Goal: Information Seeking & Learning: Learn about a topic

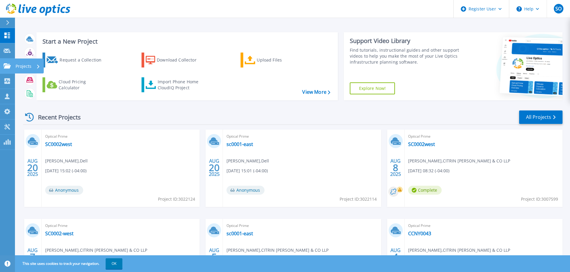
click at [9, 68] on icon at bounding box center [7, 65] width 7 height 5
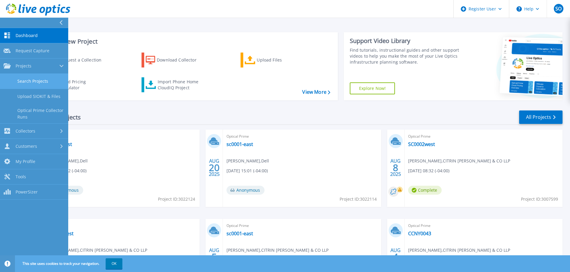
click at [19, 80] on link "Search Projects" at bounding box center [34, 81] width 68 height 15
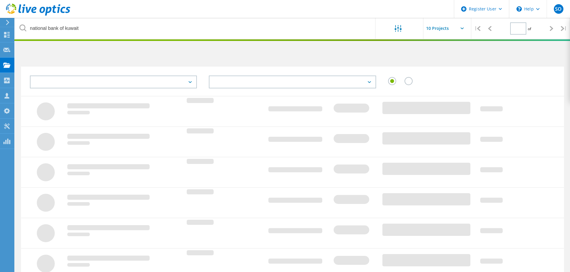
type input "1"
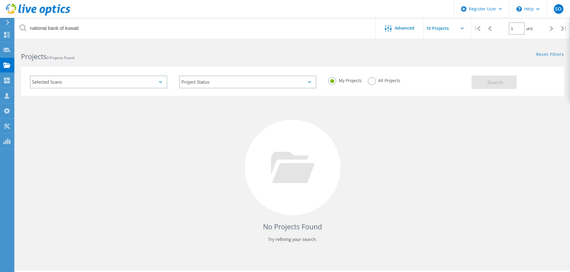
click at [384, 86] on div "My Projects All Projects" at bounding box center [396, 81] width 149 height 22
click at [366, 79] on div "My Projects All Projects" at bounding box center [396, 81] width 149 height 22
click at [373, 80] on label "All Projects" at bounding box center [384, 80] width 33 height 6
click at [0, 0] on input "All Projects" at bounding box center [0, 0] width 0 height 0
click at [498, 79] on button "Search" at bounding box center [493, 82] width 45 height 13
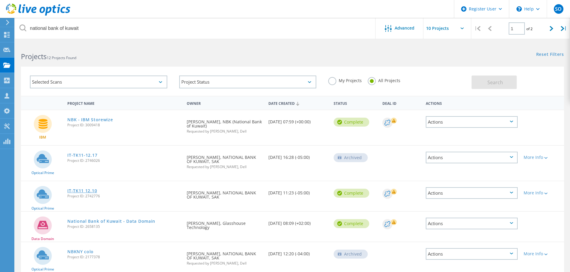
click at [73, 190] on link "IT-TK11 12.10" at bounding box center [82, 191] width 30 height 4
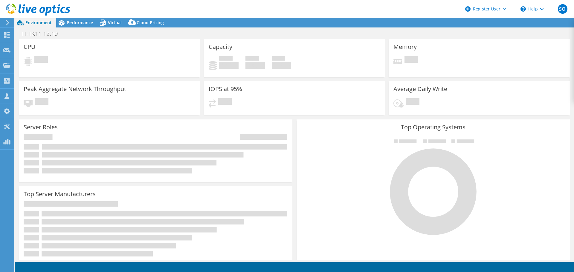
select select "USD"
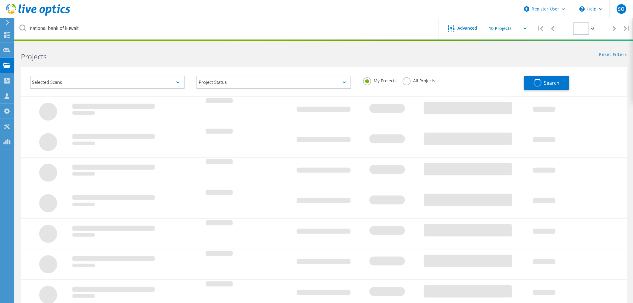
type input "1"
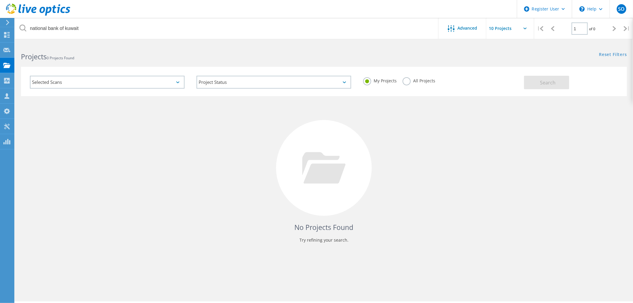
click at [406, 83] on label "All Projects" at bounding box center [418, 80] width 33 height 6
click at [0, 0] on input "All Projects" at bounding box center [0, 0] width 0 height 0
click at [546, 80] on span "Search" at bounding box center [548, 82] width 16 height 7
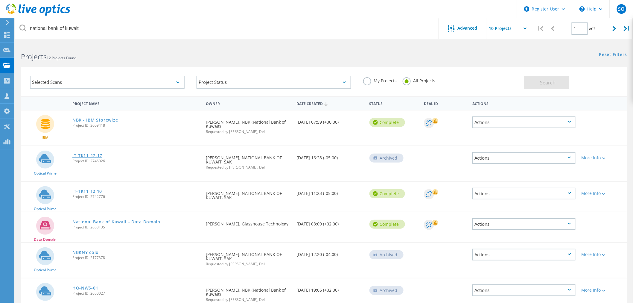
click at [84, 153] on link "IT-TK11-12.17" at bounding box center [87, 155] width 30 height 4
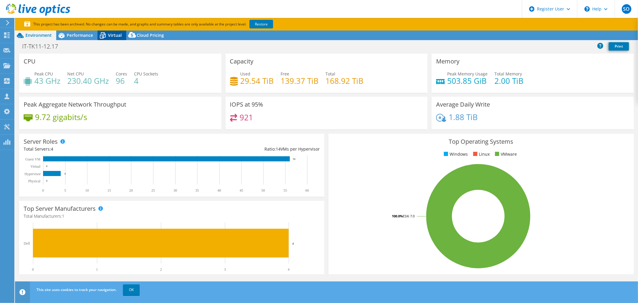
click at [110, 33] on span "Virtual" at bounding box center [115, 35] width 14 height 6
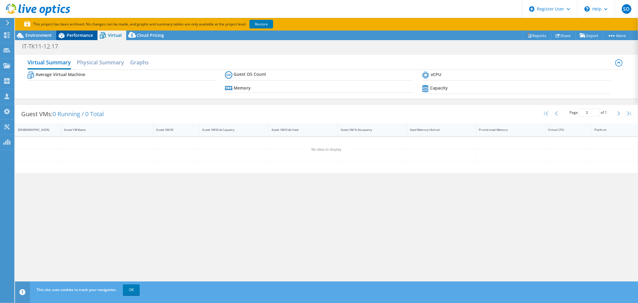
click at [79, 38] on div "Performance" at bounding box center [76, 36] width 41 height 10
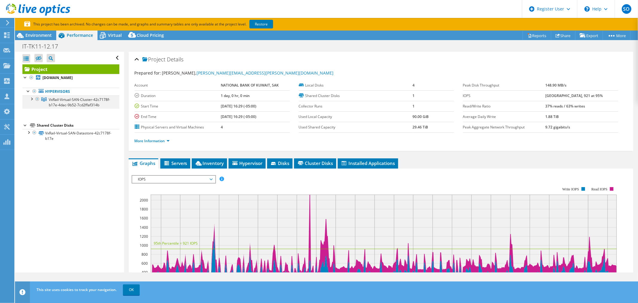
click at [30, 98] on div at bounding box center [31, 98] width 6 height 6
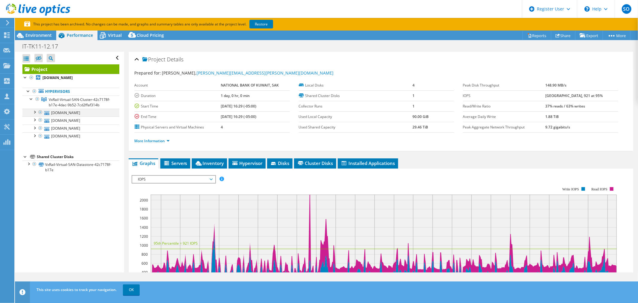
click at [32, 115] on div at bounding box center [34, 112] width 6 height 6
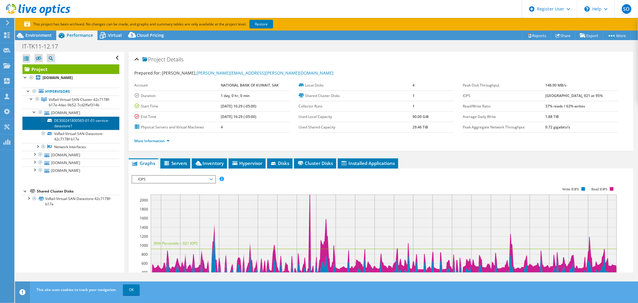
click at [69, 128] on link "DE300241800565-01-01-service-datastore1" at bounding box center [70, 122] width 97 height 13
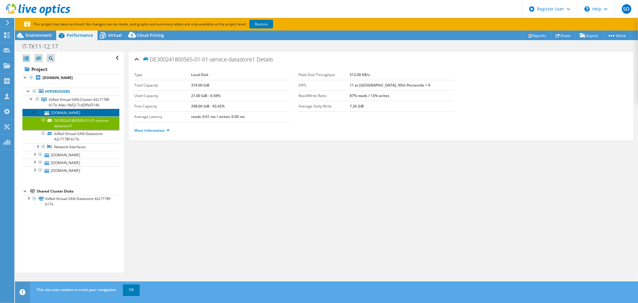
click at [71, 116] on link "dresx102.nbkny.com" at bounding box center [70, 113] width 97 height 8
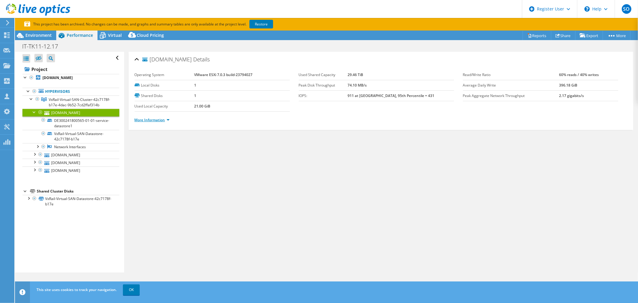
click at [156, 118] on link "More Information" at bounding box center [152, 119] width 35 height 5
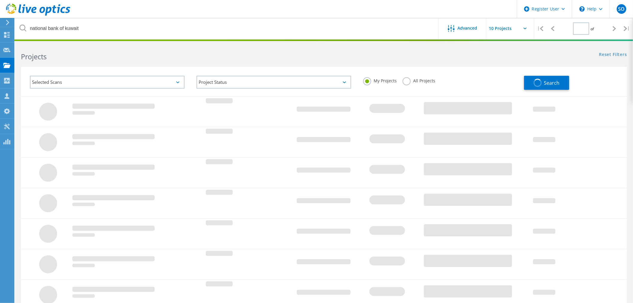
type input "1"
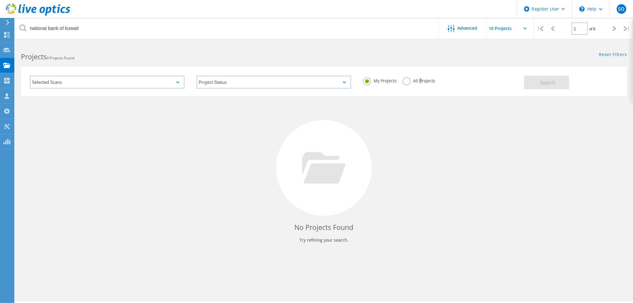
click at [420, 78] on label "All Projects" at bounding box center [418, 80] width 33 height 6
click at [411, 79] on label "All Projects" at bounding box center [418, 80] width 33 height 6
click at [0, 0] on input "All Projects" at bounding box center [0, 0] width 0 height 0
click at [542, 80] on span "Search" at bounding box center [548, 82] width 16 height 7
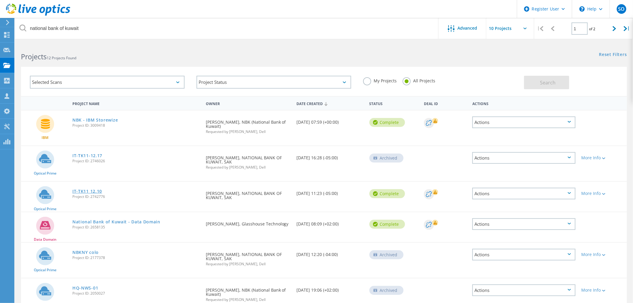
click at [88, 189] on link "IT-TK11 12.10" at bounding box center [87, 191] width 30 height 4
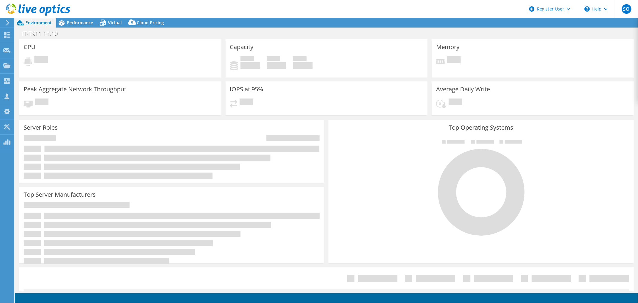
select select "USD"
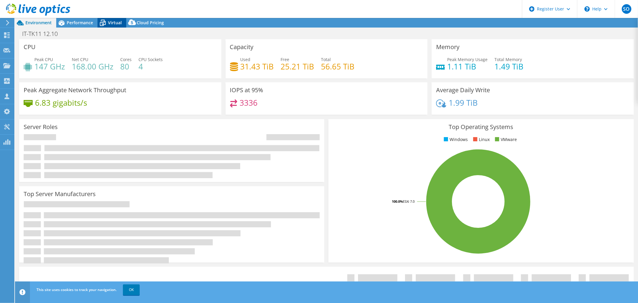
click at [114, 22] on span "Virtual" at bounding box center [115, 23] width 14 height 6
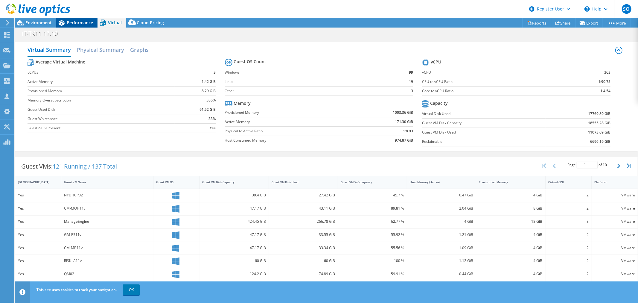
click at [71, 25] on div "Performance" at bounding box center [76, 23] width 41 height 10
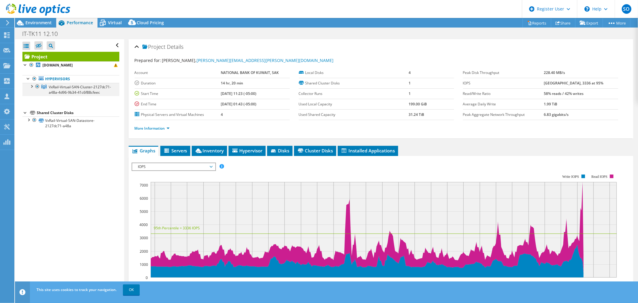
click at [34, 86] on div at bounding box center [31, 86] width 6 height 6
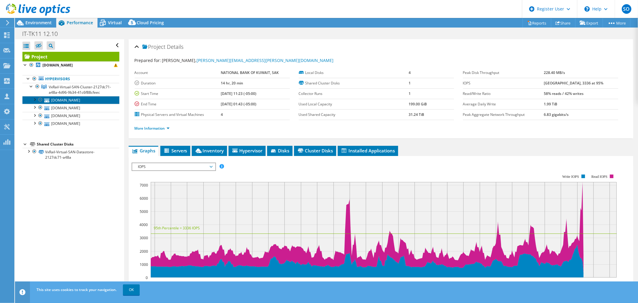
click at [66, 104] on link "[DOMAIN_NAME]" at bounding box center [70, 100] width 97 height 8
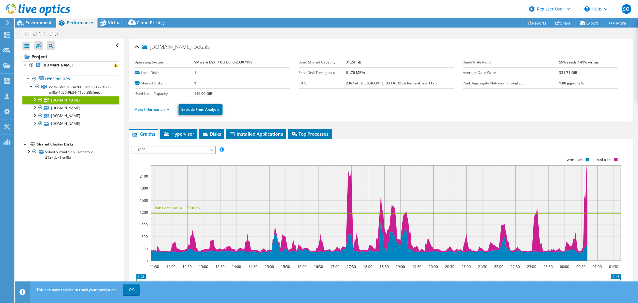
click at [32, 102] on div at bounding box center [34, 99] width 6 height 6
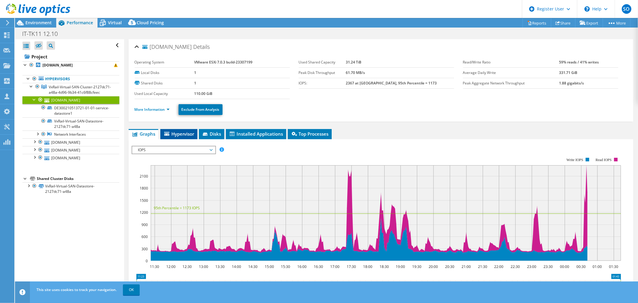
click at [171, 130] on li "Hypervisor" at bounding box center [178, 134] width 37 height 10
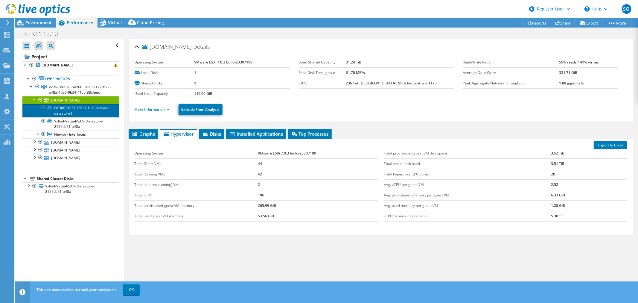
click at [79, 114] on link "DE300210513721-01-01-service-datastore1" at bounding box center [70, 110] width 97 height 13
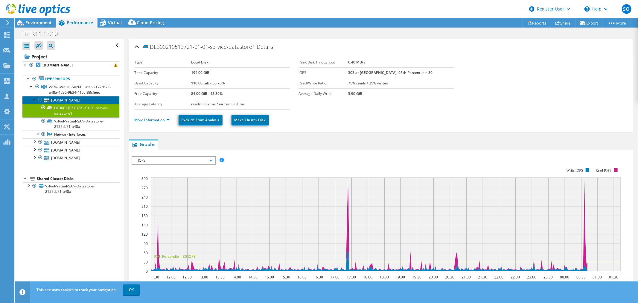
click at [85, 103] on link "[DOMAIN_NAME]" at bounding box center [70, 100] width 97 height 8
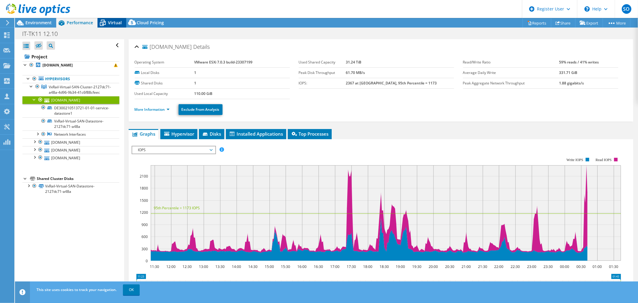
click at [118, 21] on span "Virtual" at bounding box center [115, 23] width 14 height 6
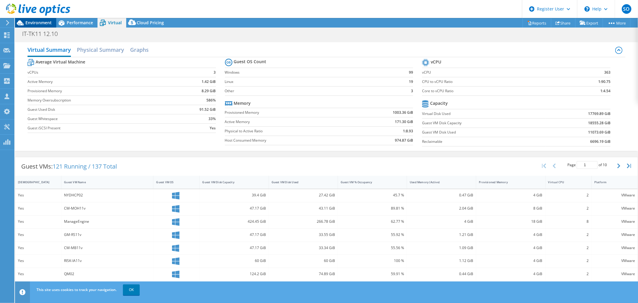
click at [41, 22] on span "Environment" at bounding box center [38, 23] width 26 height 6
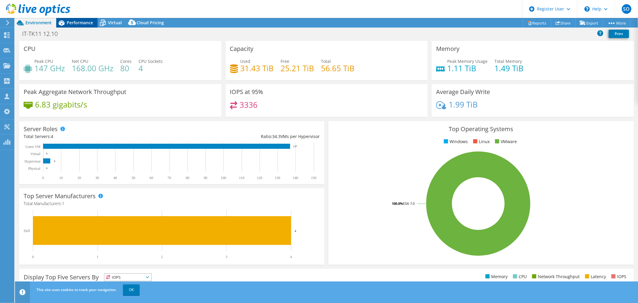
click at [70, 22] on span "Performance" at bounding box center [80, 23] width 26 height 6
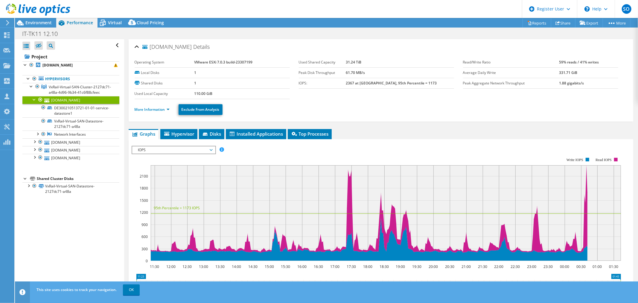
click at [77, 104] on link "[DOMAIN_NAME]" at bounding box center [70, 100] width 97 height 8
click at [79, 93] on span "VxRail-Virtual-SAN-Cluster-2127dc71-a48a-4d96-9b34-41c6f88cfeec" at bounding box center [80, 89] width 62 height 10
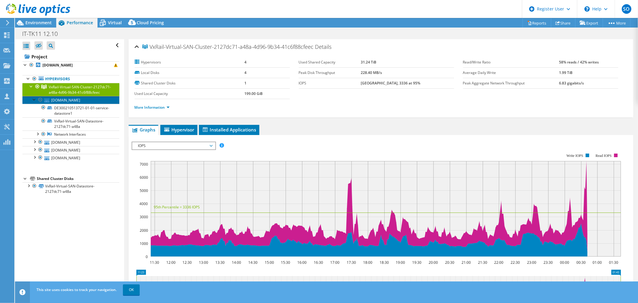
click at [78, 104] on link "[DOMAIN_NAME]" at bounding box center [70, 100] width 97 height 8
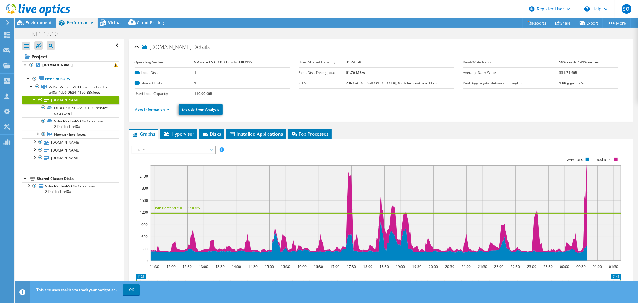
click at [168, 108] on link "More Information" at bounding box center [152, 109] width 35 height 5
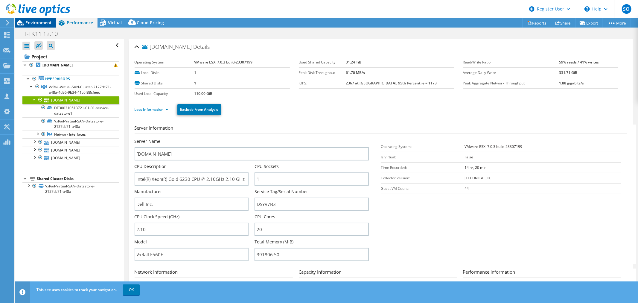
click at [37, 22] on span "Environment" at bounding box center [38, 23] width 26 height 6
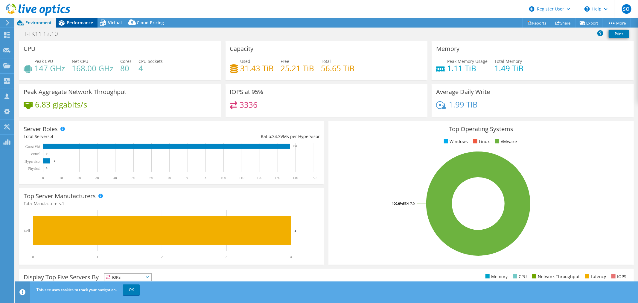
click at [81, 22] on span "Performance" at bounding box center [80, 23] width 26 height 6
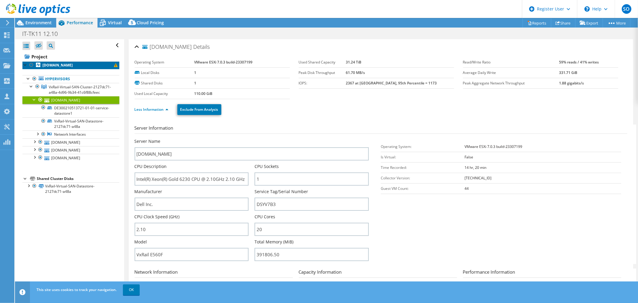
click at [56, 64] on b "[DOMAIN_NAME]" at bounding box center [57, 64] width 30 height 5
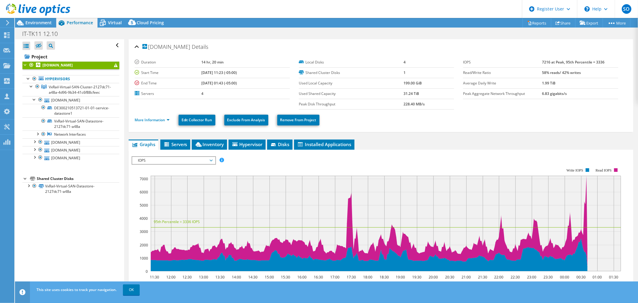
click at [40, 19] on div at bounding box center [35, 10] width 70 height 20
click at [44, 21] on span "Environment" at bounding box center [38, 23] width 26 height 6
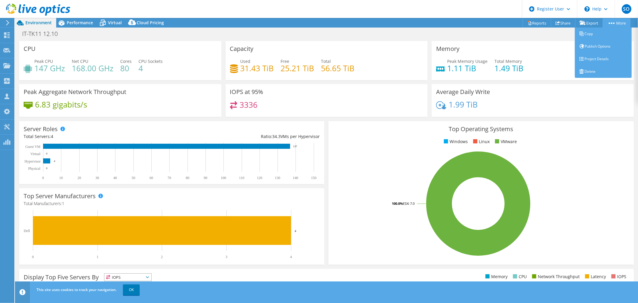
click at [615, 25] on link "More" at bounding box center [617, 22] width 28 height 9
click at [591, 58] on link "Project Details" at bounding box center [603, 59] width 57 height 13
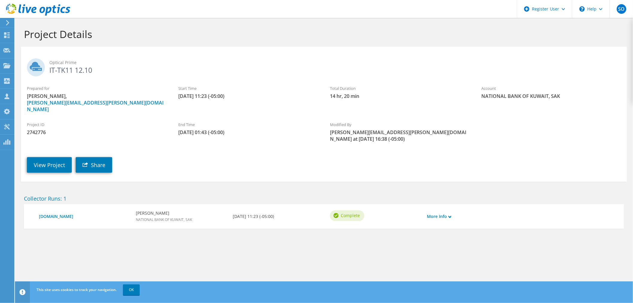
click at [38, 129] on span "2742776" at bounding box center [96, 132] width 139 height 7
copy span "2742776"
